Goal: Task Accomplishment & Management: Manage account settings

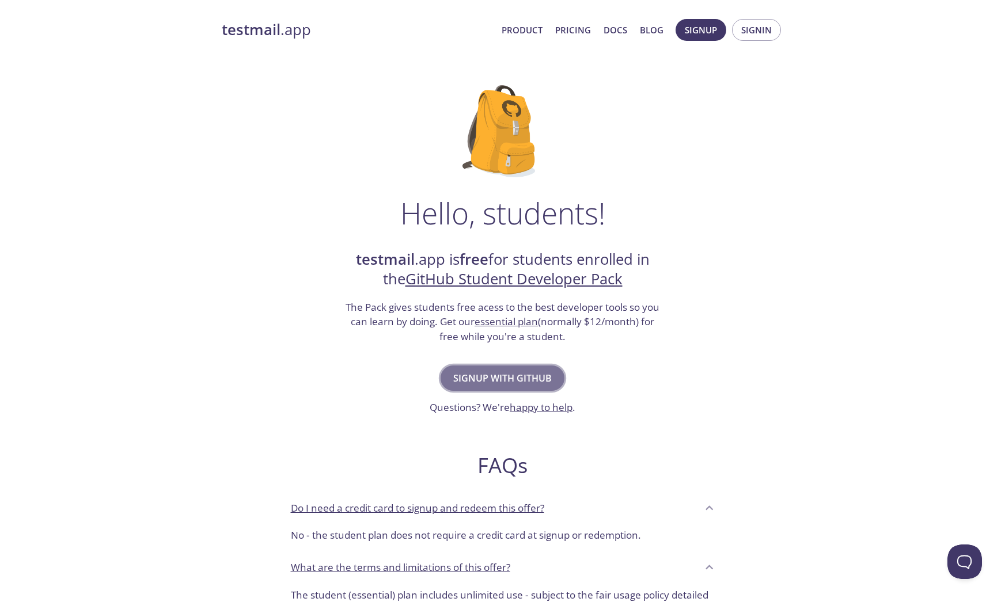
click at [479, 370] on span "Signup with GitHub" at bounding box center [502, 378] width 98 height 16
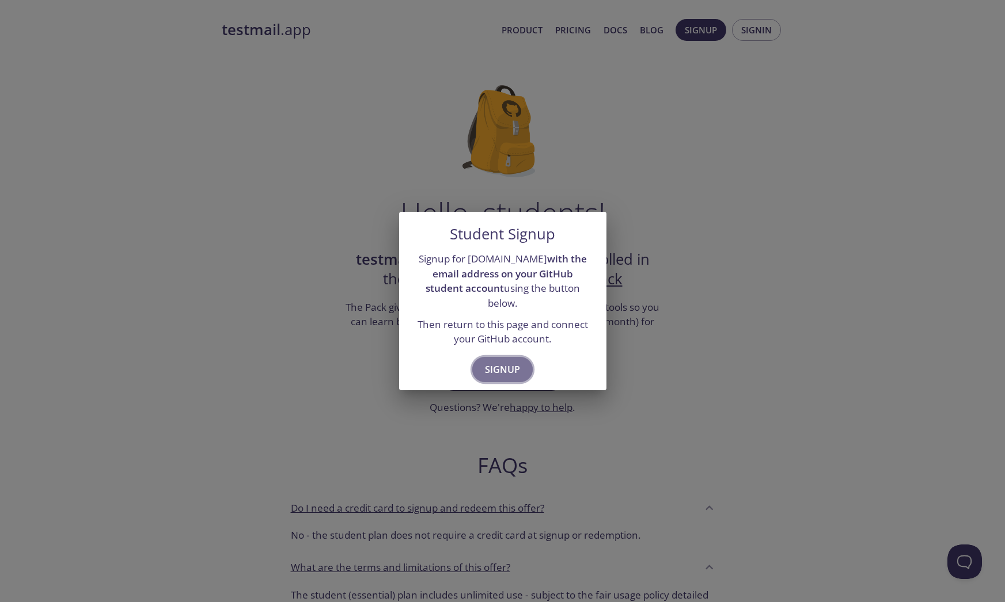
click at [492, 362] on span "Signup" at bounding box center [502, 370] width 35 height 16
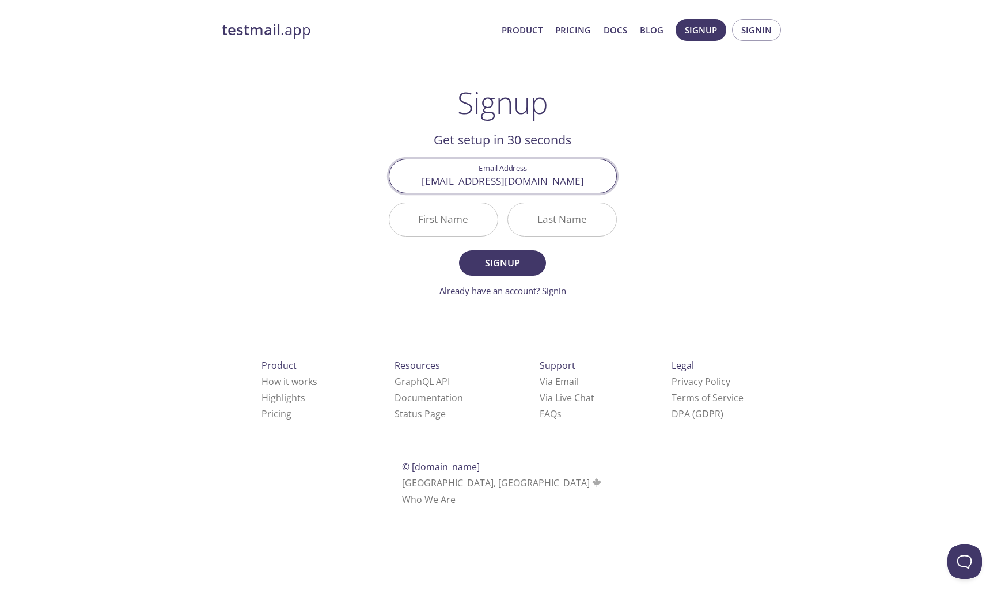
type input "[EMAIL_ADDRESS][DOMAIN_NAME]"
click at [454, 222] on input "First Name" at bounding box center [443, 219] width 108 height 33
type input "[PERSON_NAME]"
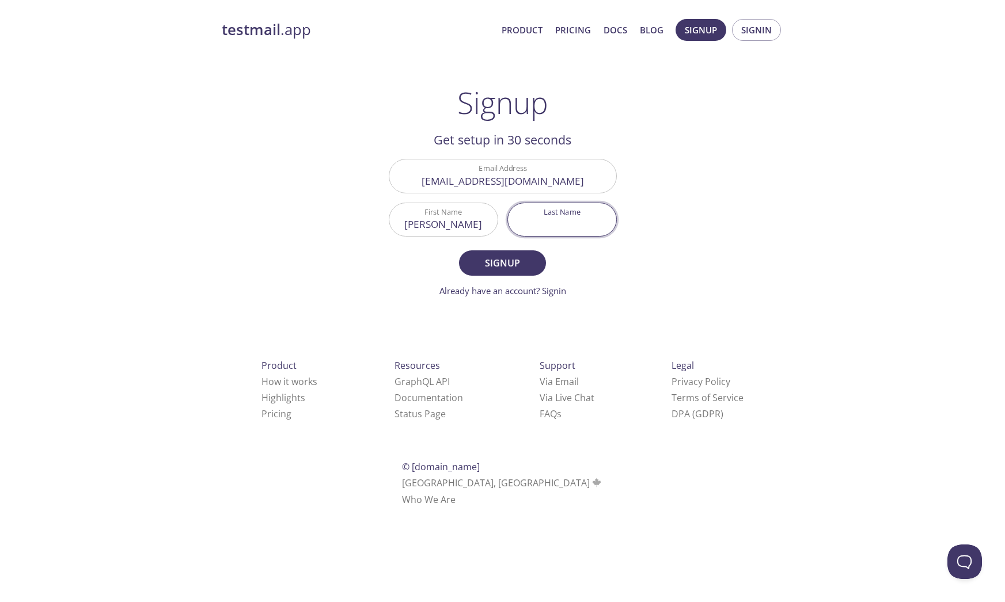
click at [562, 217] on input "Last Name" at bounding box center [562, 219] width 108 height 33
type input "Makinda"
click at [516, 259] on span "Signup" at bounding box center [501, 263] width 61 height 16
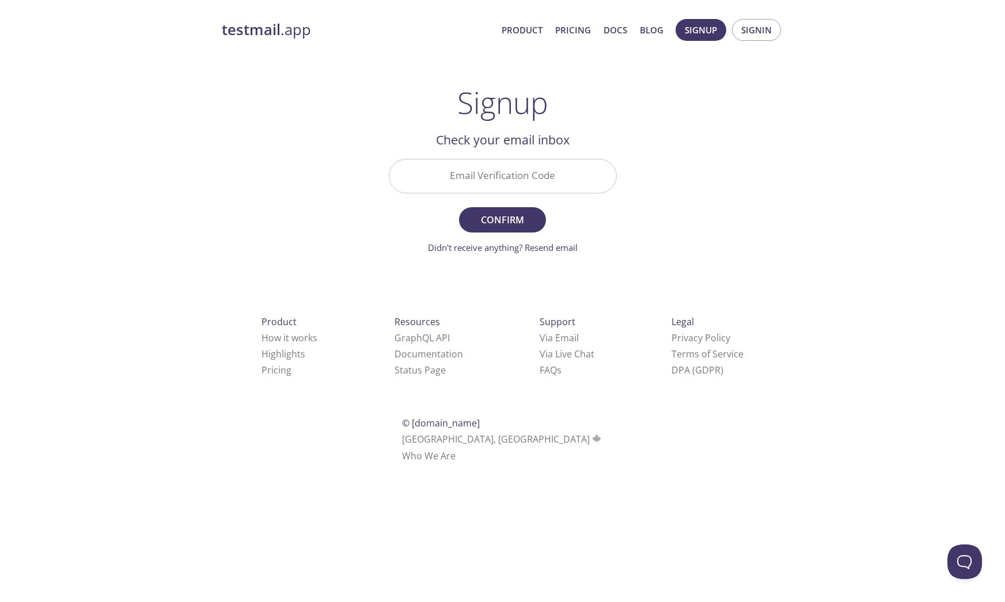
click at [506, 178] on input "Email Verification Code" at bounding box center [502, 175] width 227 height 33
type input "DDBPCAK"
click at [459, 207] on button "Confirm" at bounding box center [502, 219] width 86 height 25
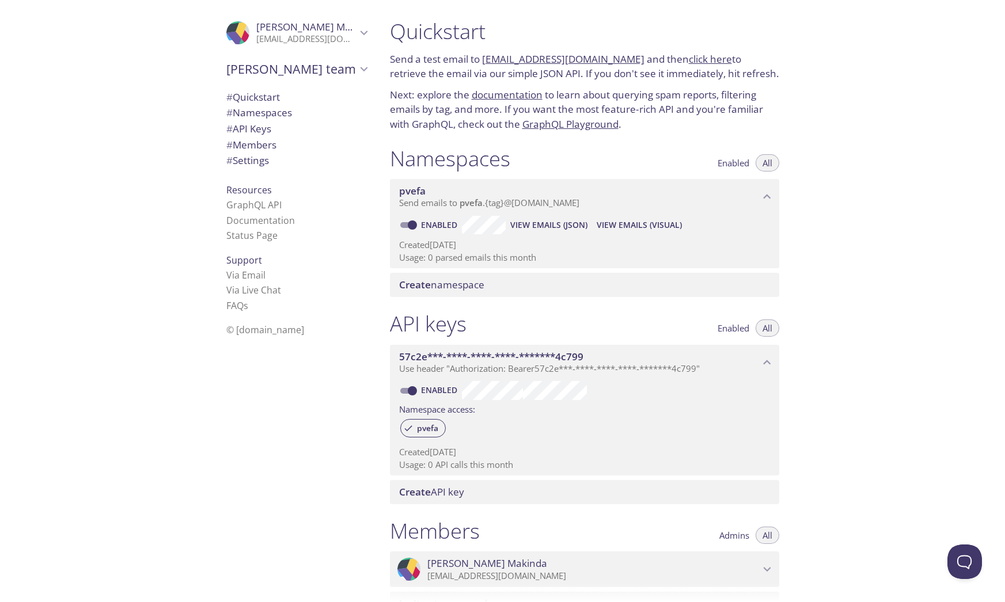
click at [162, 185] on div ".cls-1 { fill: #6d5ca8; } .cls-2 { fill: #3fc191; } .cls-3 { fill: #3b4752; } .…" at bounding box center [190, 301] width 381 height 602
click at [361, 31] on icon "Jackson Makinda" at bounding box center [363, 33] width 7 height 5
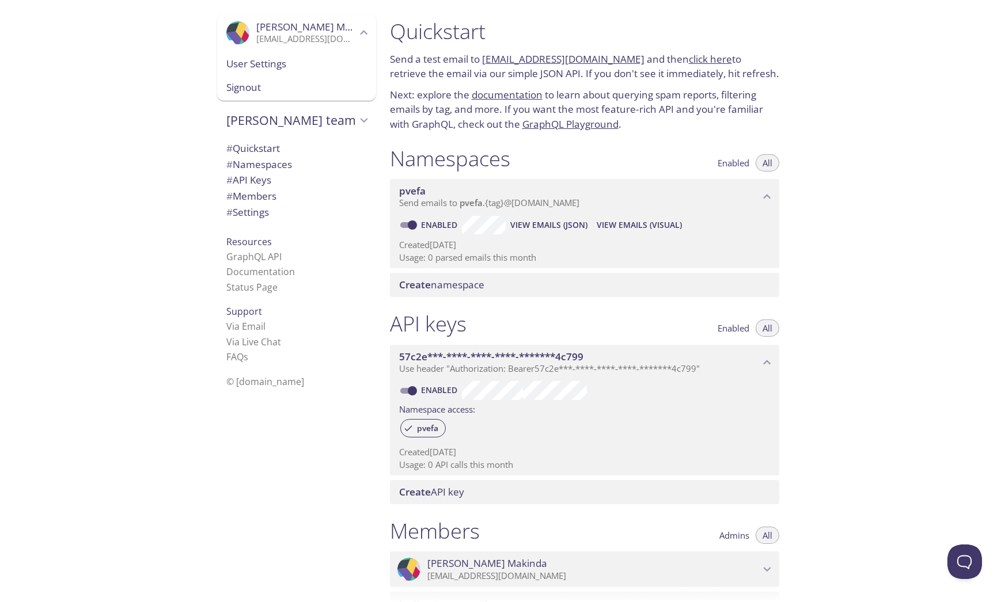
click at [291, 59] on span "User Settings" at bounding box center [296, 63] width 140 height 15
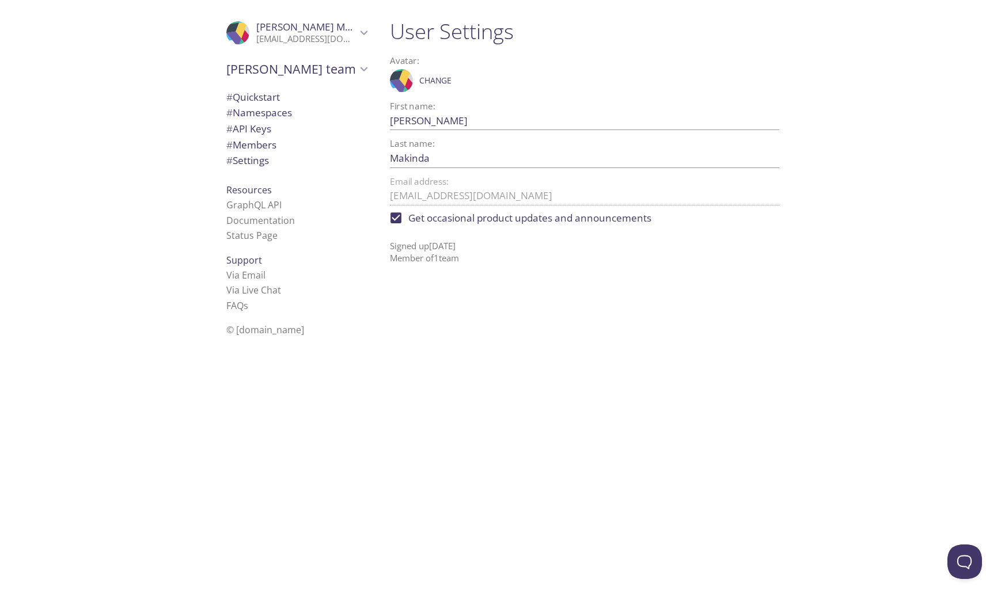
click at [447, 83] on span "Change" at bounding box center [435, 81] width 32 height 14
click at [439, 83] on span "Change" at bounding box center [435, 81] width 32 height 14
click at [401, 81] on icon at bounding box center [399, 79] width 26 height 11
click at [465, 80] on span "Save" at bounding box center [467, 81] width 20 height 14
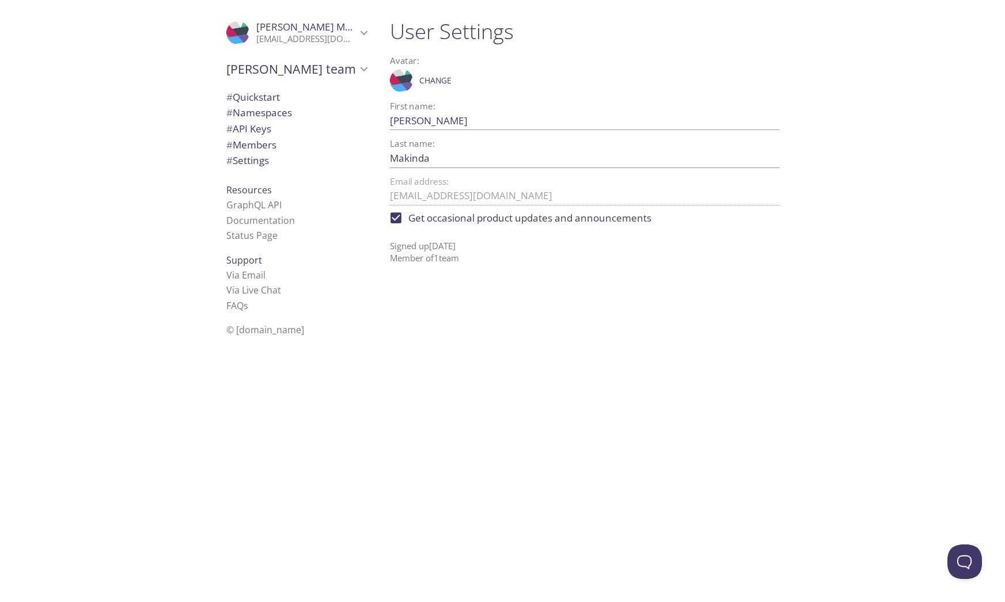
click at [166, 143] on div ".cls-1 { fill: #6d5ca8; } .cls-2 { fill: #3fc191; } .cls-3 { fill: #3b4752; } .…" at bounding box center [190, 301] width 381 height 602
